Goal: Information Seeking & Learning: Check status

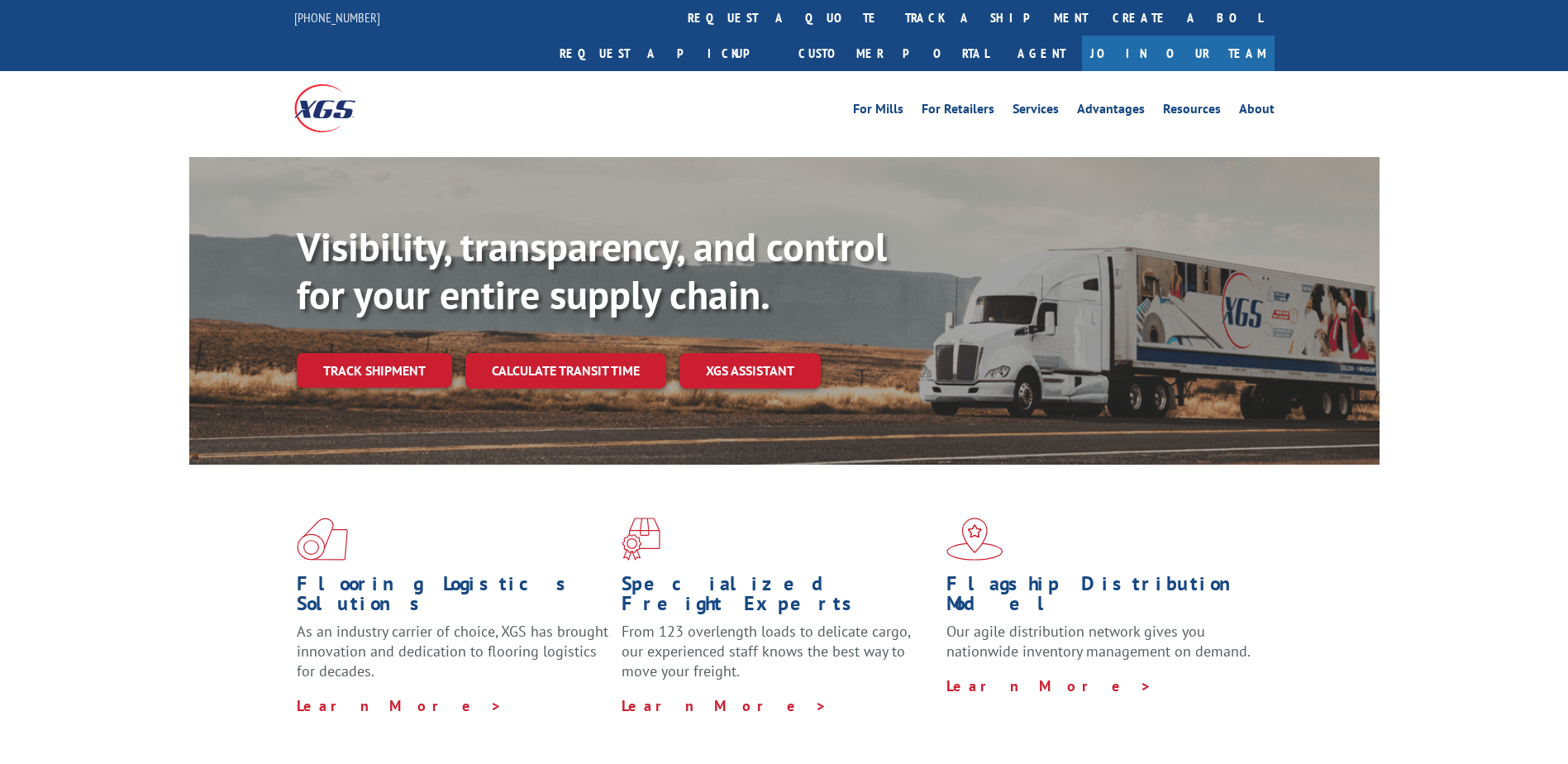
click at [369, 353] on link "Track shipment" at bounding box center [375, 370] width 156 height 35
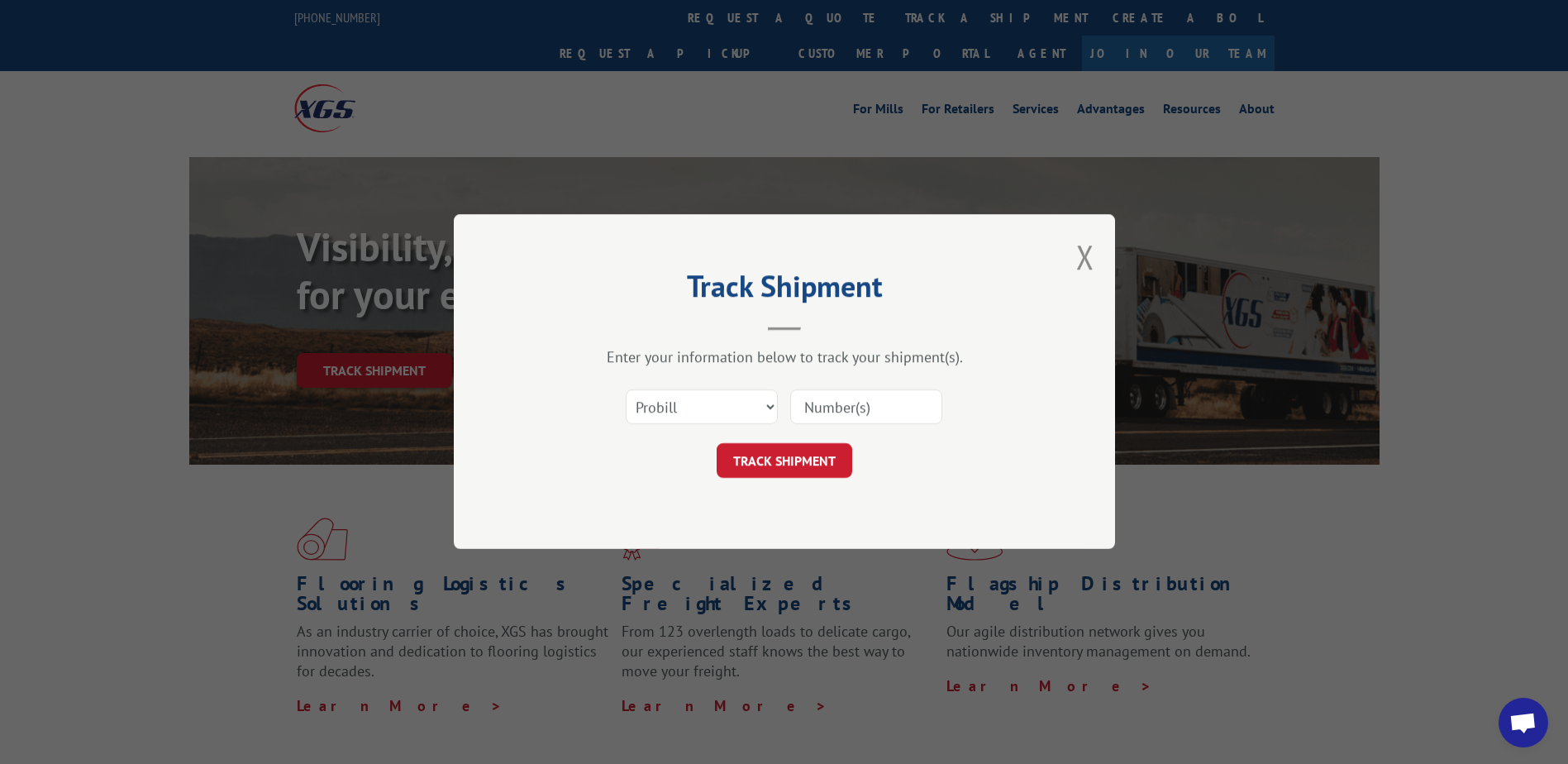
click at [853, 402] on input at bounding box center [867, 407] width 152 height 35
paste input "17612340"
type input "17612340"
click at [788, 451] on button "TRACK SHIPMENT" at bounding box center [784, 461] width 136 height 35
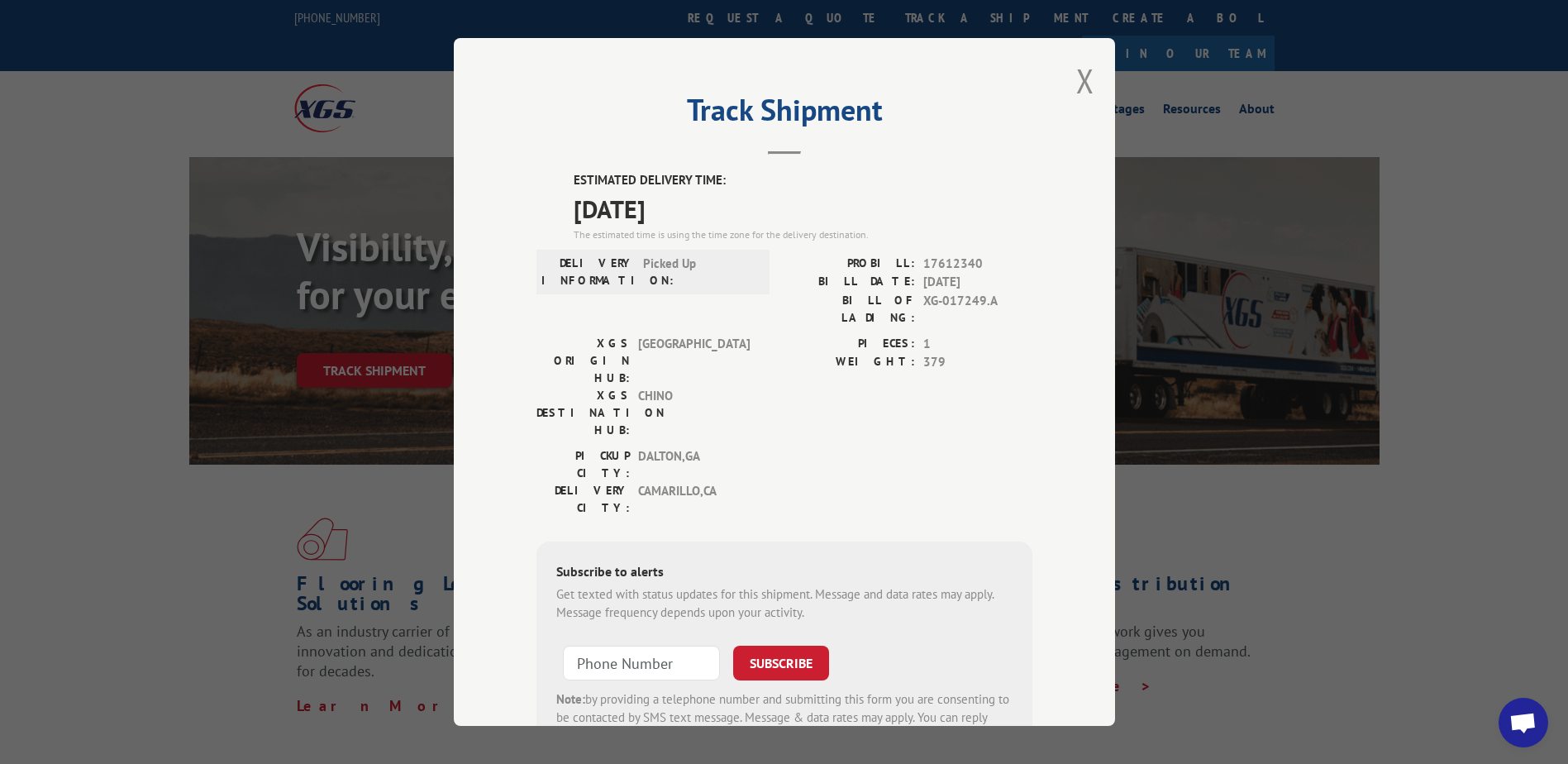
click at [573, 180] on label "ESTIMATED DELIVERY TIME:" at bounding box center [802, 180] width 458 height 19
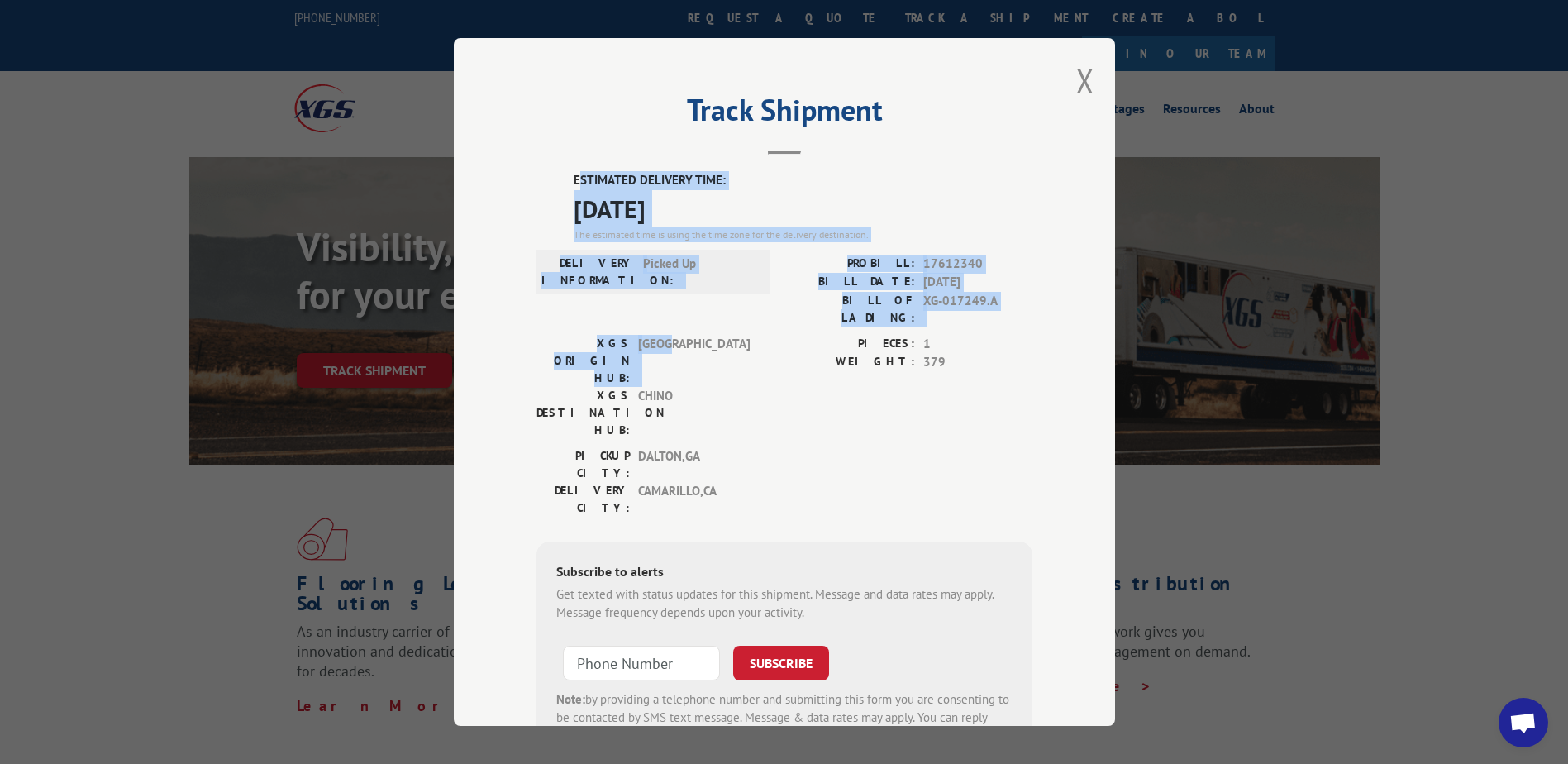
drag, startPoint x: 572, startPoint y: 177, endPoint x: 667, endPoint y: 326, distance: 176.7
click at [667, 326] on div "ESTIMATED DELIVERY TIME: [DATE] The estimated time is using the time zone for t…" at bounding box center [784, 468] width 496 height 594
click at [582, 167] on div "Track Shipment ESTIMATED DELIVERY TIME: [DATE] The estimated time is using the …" at bounding box center [784, 382] width 662 height 688
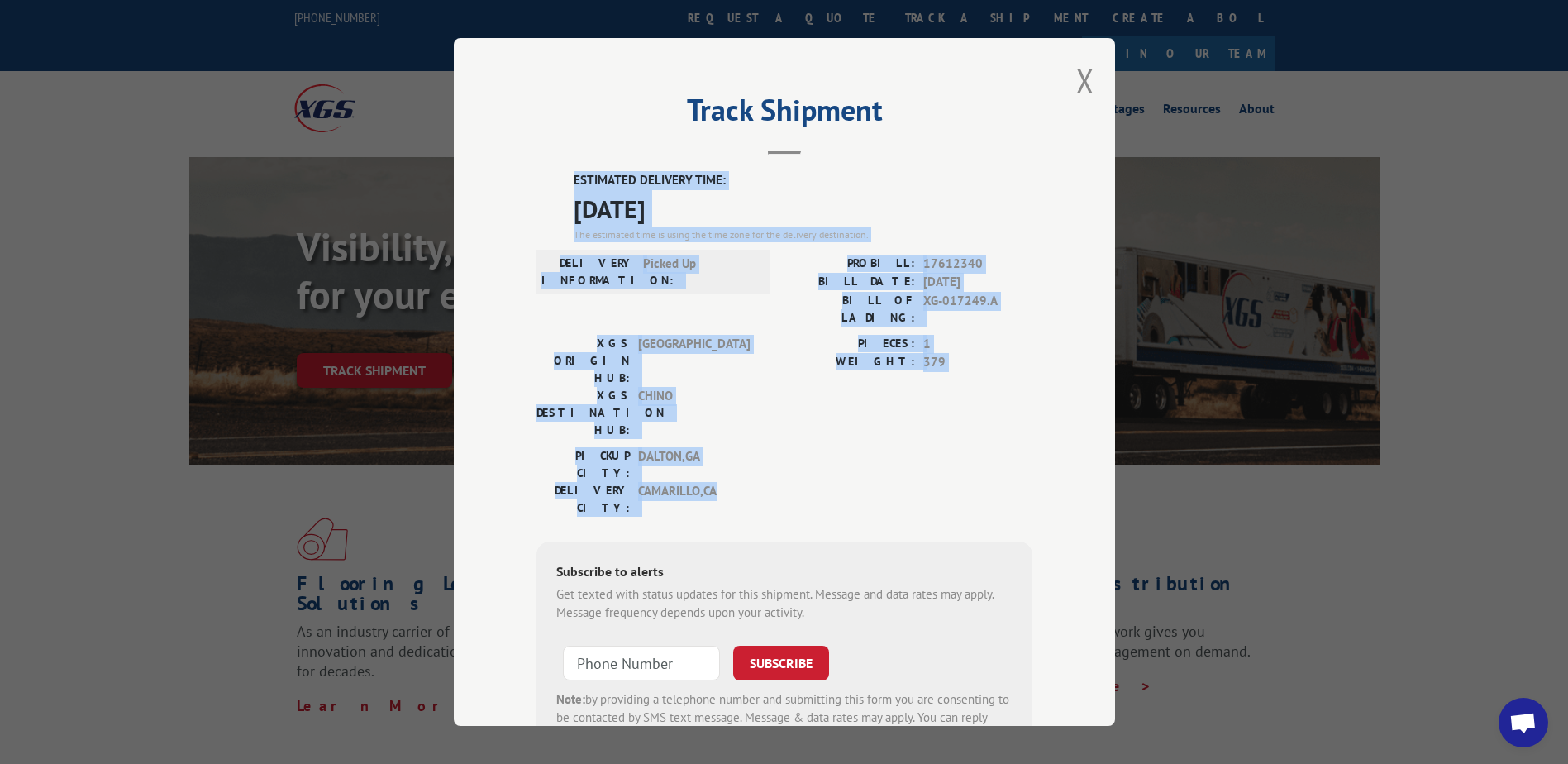
drag, startPoint x: 569, startPoint y: 173, endPoint x: 723, endPoint y: 406, distance: 279.3
click at [723, 406] on div "ESTIMATED DELIVERY TIME: [DATE] The estimated time is using the time zone for t…" at bounding box center [784, 468] width 496 height 594
copy div "ESTIMATED DELIVERY TIME: [DATE] The estimated time is using the time zone for t…"
click at [604, 387] on label "XGS DESTINATION HUB:" at bounding box center [583, 413] width 93 height 52
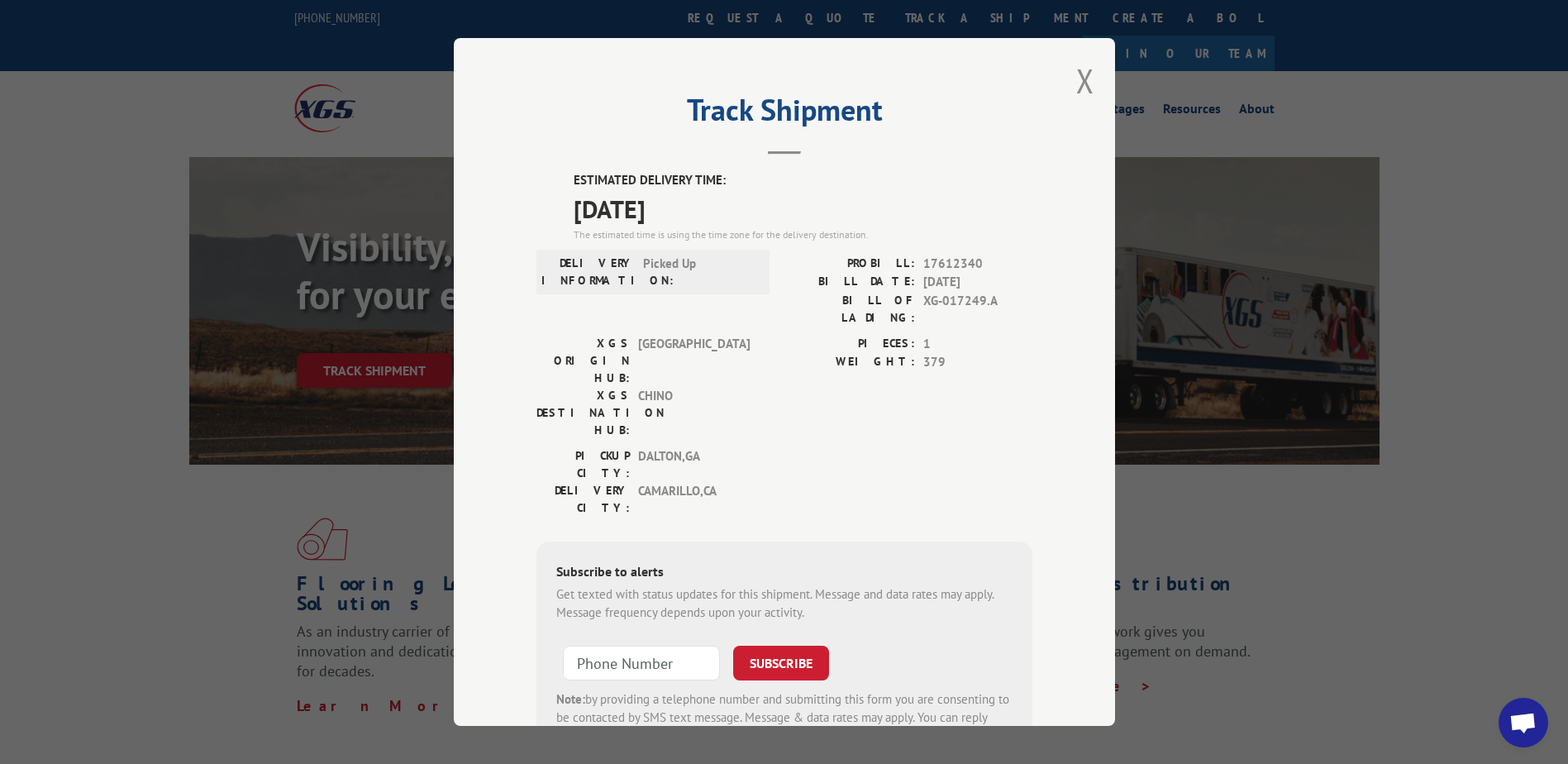
click at [1054, 86] on div "Track Shipment ESTIMATED DELIVERY TIME: [DATE] The estimated time is using the …" at bounding box center [784, 382] width 662 height 688
click at [1076, 86] on button "Close modal" at bounding box center [1085, 81] width 18 height 44
